Goal: Download file/media

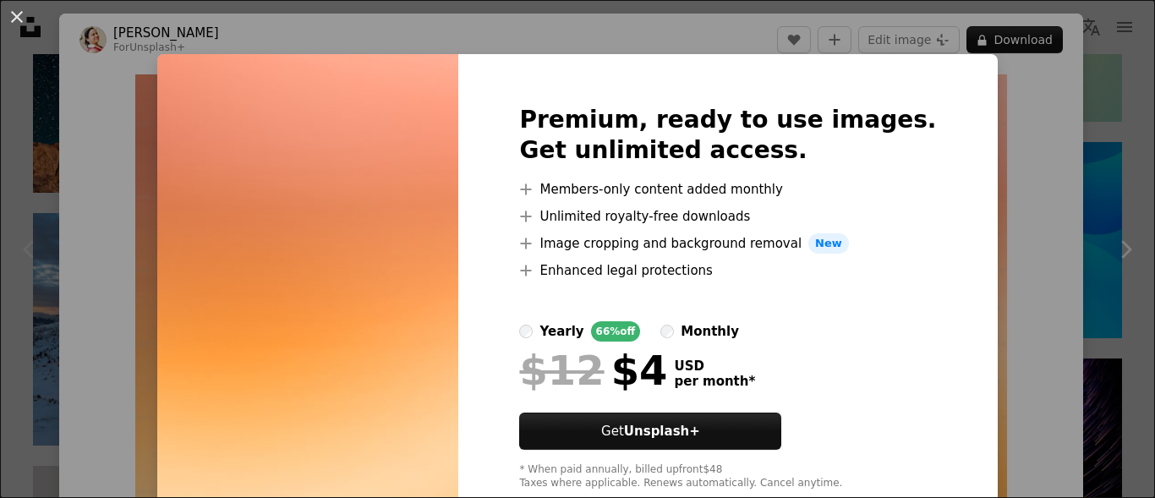
scroll to position [1014, 0]
click at [983, 81] on div "An X shape Premium, ready to use images. Get unlimited access. A plus sign Memb…" at bounding box center [577, 249] width 1155 height 498
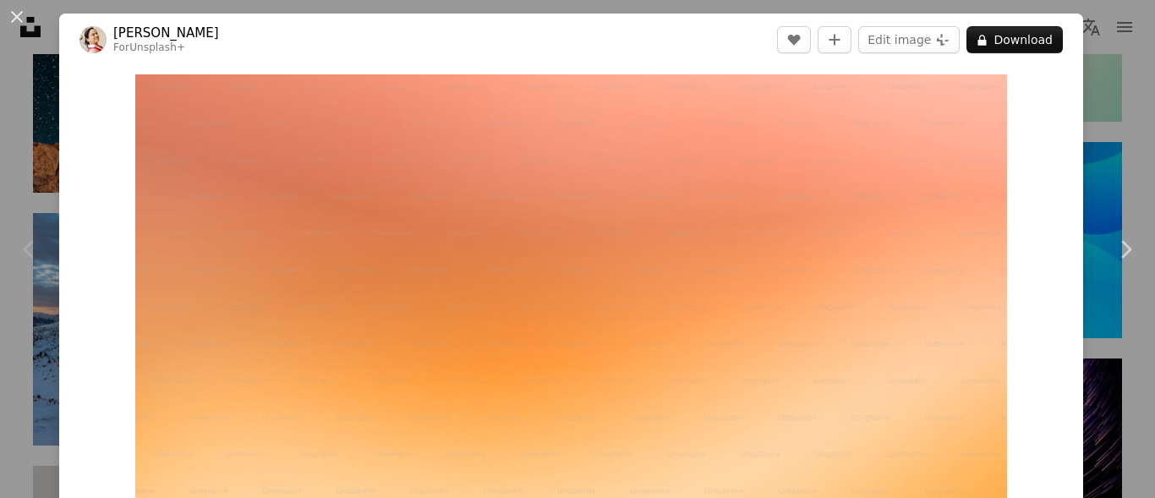
drag, startPoint x: 983, startPoint y: 81, endPoint x: 1014, endPoint y: 101, distance: 37.3
click at [1014, 101] on div "Zoom in" at bounding box center [571, 319] width 1024 height 507
click at [13, 11] on button "An X shape" at bounding box center [17, 17] width 20 height 20
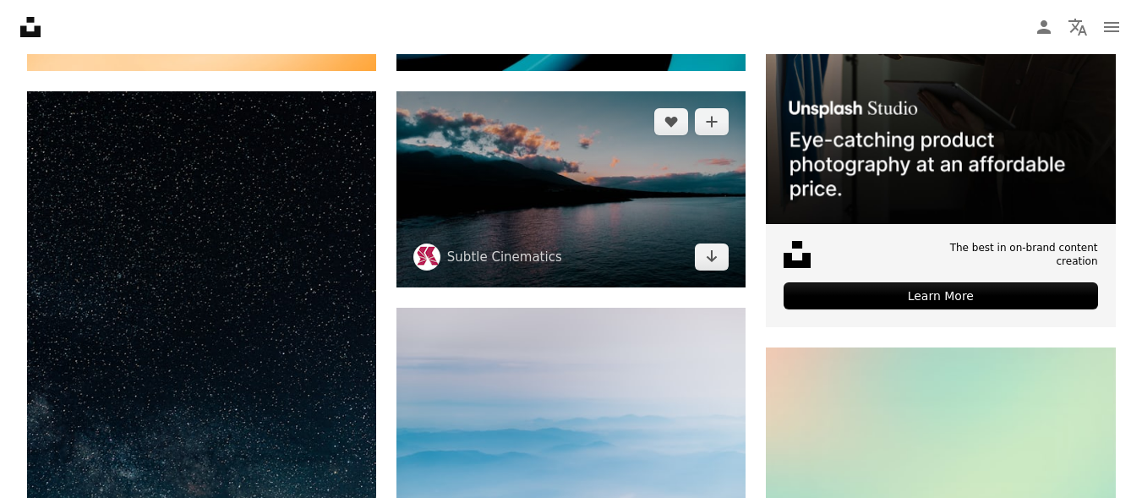
scroll to position [845, 0]
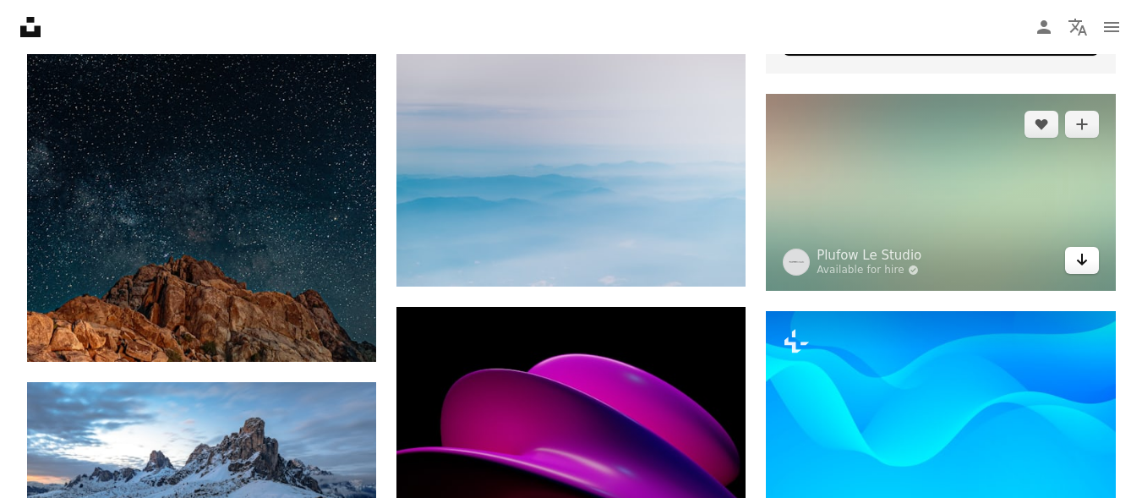
click at [1085, 250] on icon "Arrow pointing down" at bounding box center [1082, 259] width 14 height 20
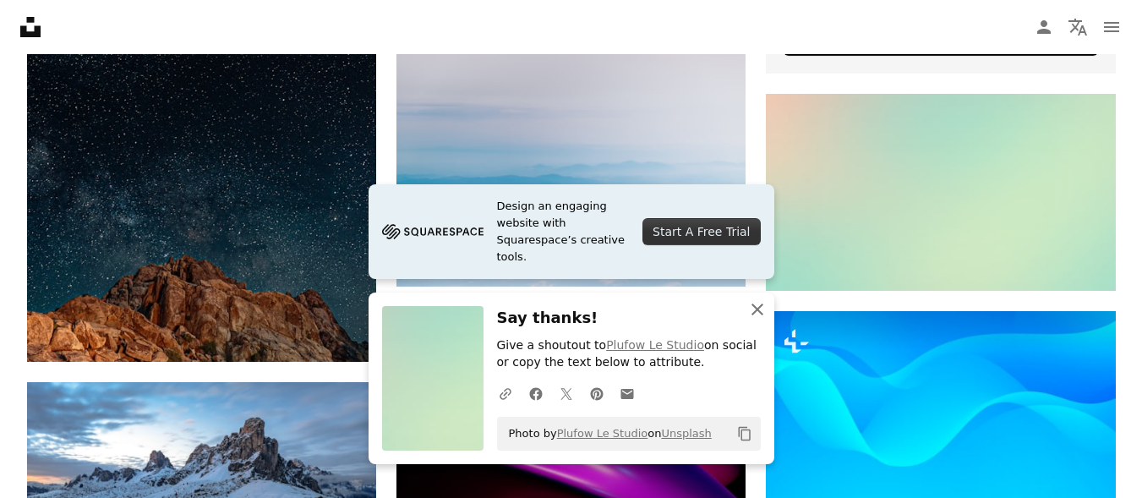
click at [758, 305] on icon "An X shape" at bounding box center [757, 309] width 20 height 20
